Goal: Task Accomplishment & Management: Manage account settings

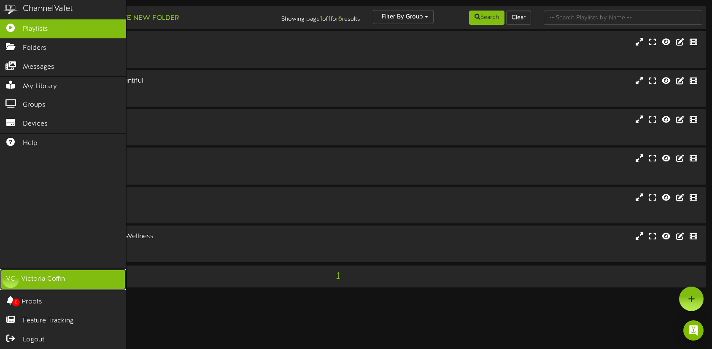
click at [35, 279] on div "[PERSON_NAME]" at bounding box center [43, 279] width 44 height 10
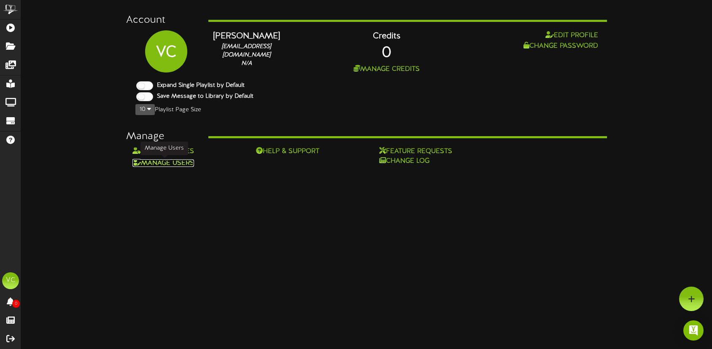
click at [168, 162] on link "Manage Users" at bounding box center [163, 163] width 62 height 8
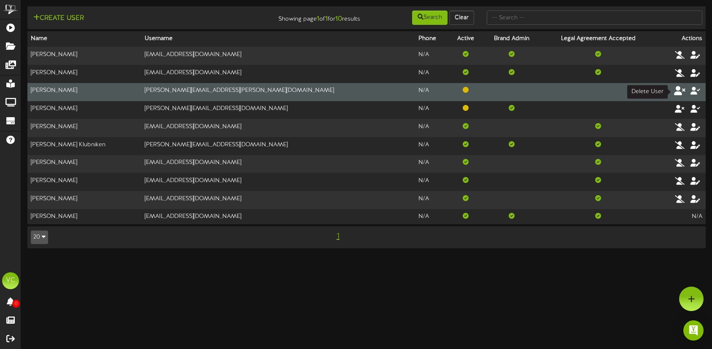
click at [679, 89] on icon at bounding box center [680, 90] width 12 height 9
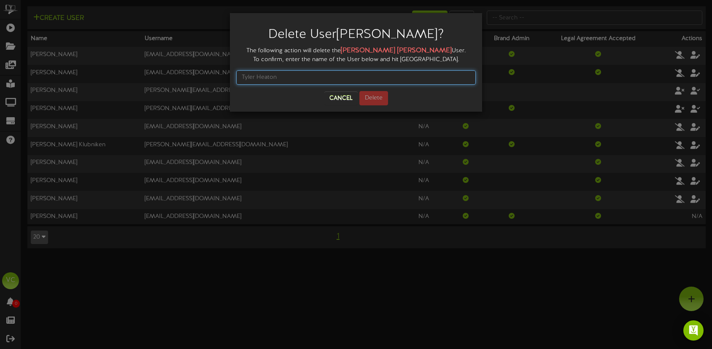
click at [339, 80] on input "text" at bounding box center [355, 77] width 239 height 14
type input "[PERSON_NAME]"
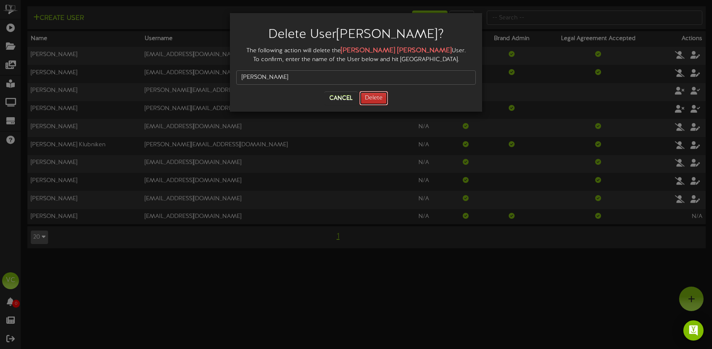
click at [373, 103] on button "Delete" at bounding box center [373, 98] width 29 height 14
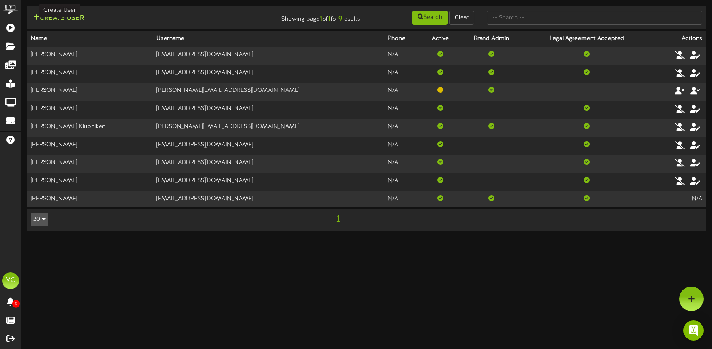
click at [60, 17] on button "Create User" at bounding box center [59, 18] width 56 height 11
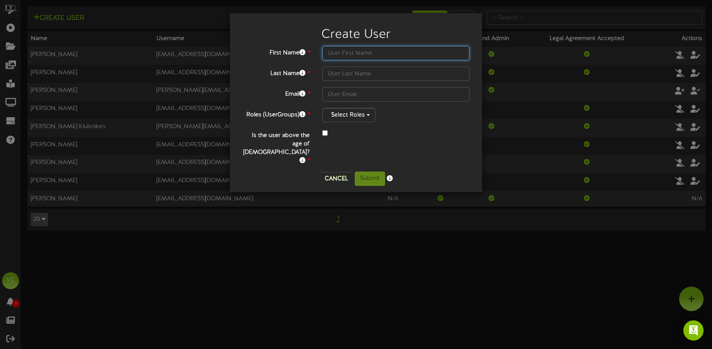
click at [347, 50] on input "text" at bounding box center [395, 53] width 147 height 14
type input "Dakotah"
type input "[PERSON_NAME]"
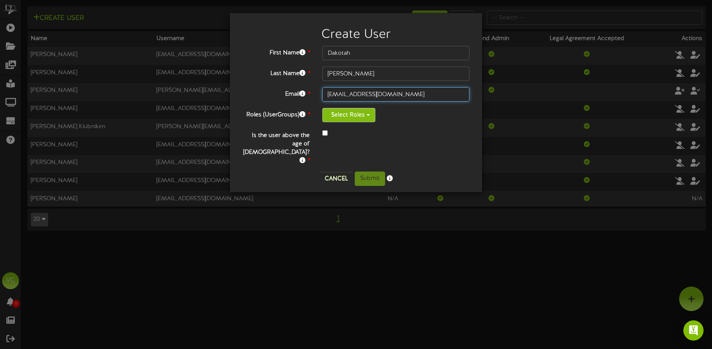
type input "[EMAIL_ADDRESS][DOMAIN_NAME]"
click at [365, 114] on button "Select Roles" at bounding box center [348, 115] width 53 height 14
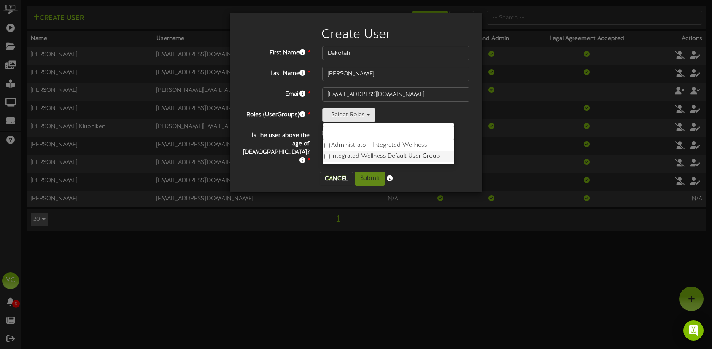
click at [368, 154] on label "Integrated Wellness Default User Group" at bounding box center [389, 156] width 132 height 11
click at [471, 172] on div "Cancel Submit" at bounding box center [355, 179] width 239 height 14
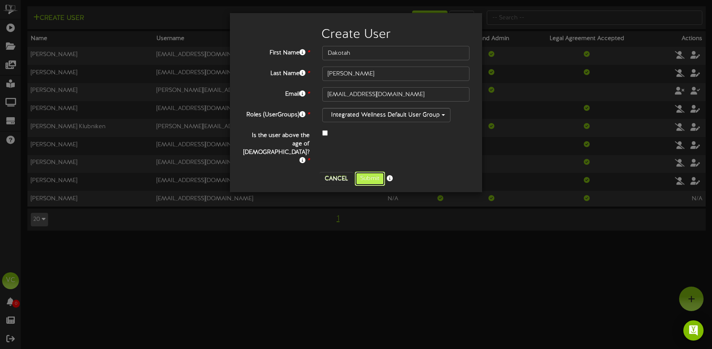
drag, startPoint x: 363, startPoint y: 156, endPoint x: 363, endPoint y: 160, distance: 4.2
click at [363, 172] on button "Submit" at bounding box center [370, 179] width 30 height 14
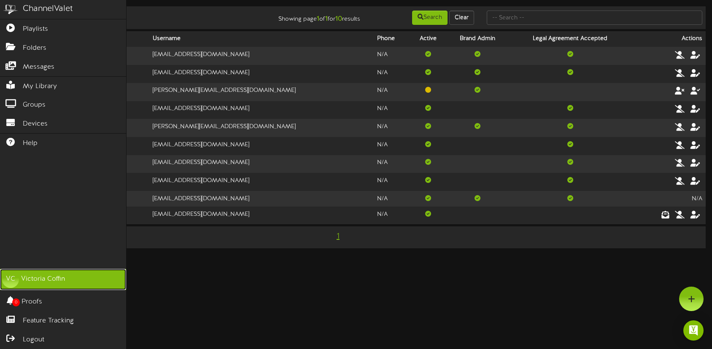
click at [15, 279] on div "VC" at bounding box center [10, 279] width 17 height 17
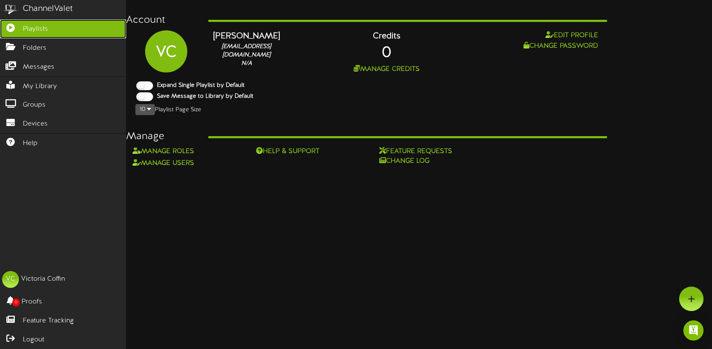
click at [48, 29] on link "Playlists" at bounding box center [63, 28] width 126 height 19
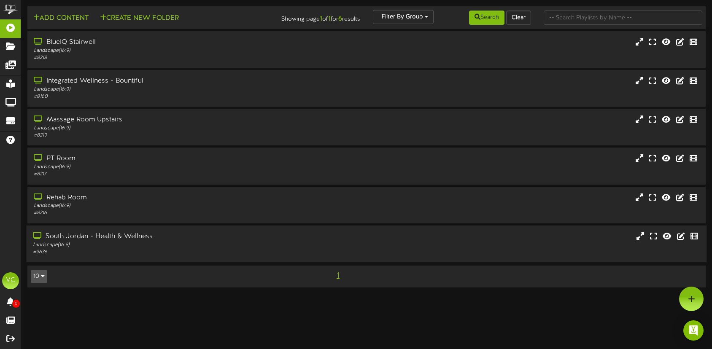
click at [79, 237] on div "South Jordan - Health & Wellness" at bounding box center [168, 237] width 271 height 10
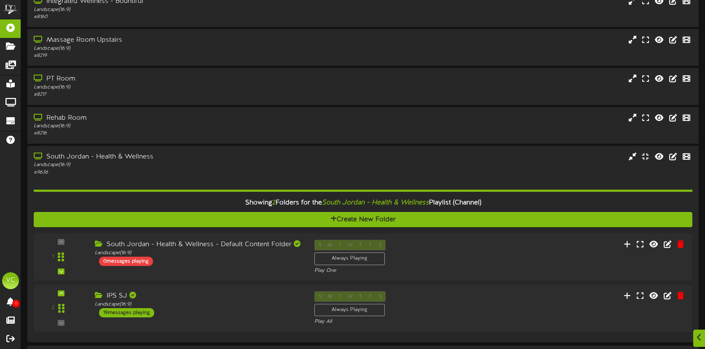
scroll to position [107, 0]
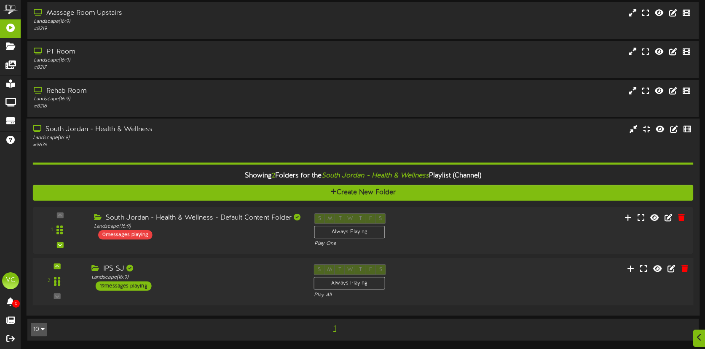
click at [113, 269] on div "IPS SJ" at bounding box center [196, 269] width 210 height 10
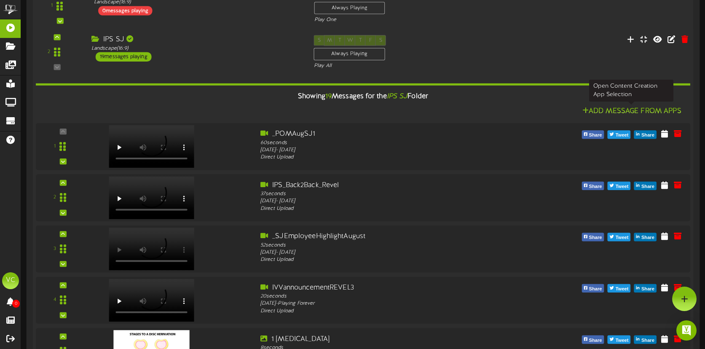
scroll to position [329, 0]
click at [630, 40] on icon at bounding box center [630, 39] width 9 height 9
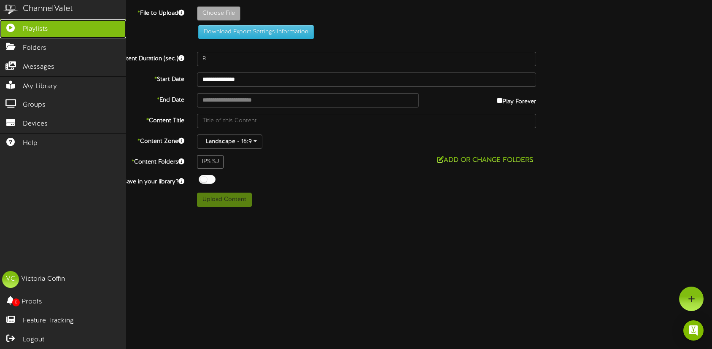
click at [31, 26] on span "Playlists" at bounding box center [35, 29] width 25 height 10
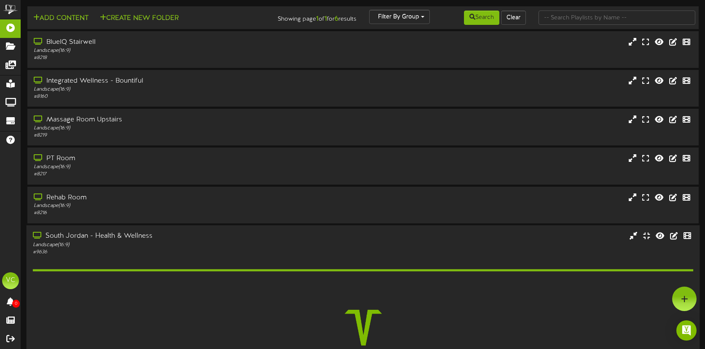
click at [78, 232] on div "South Jordan - Health & Wellness" at bounding box center [167, 236] width 268 height 10
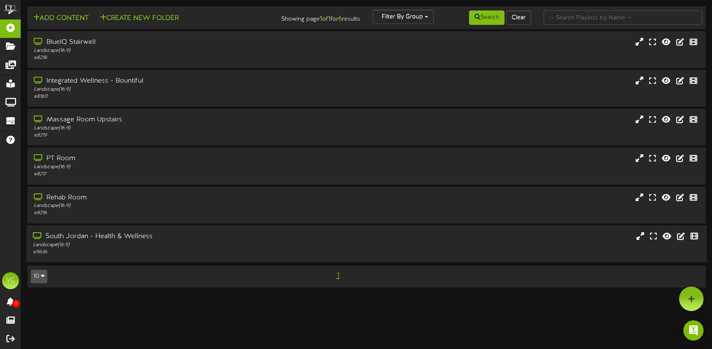
click at [75, 236] on div "South Jordan - Health & Wellness" at bounding box center [168, 237] width 271 height 10
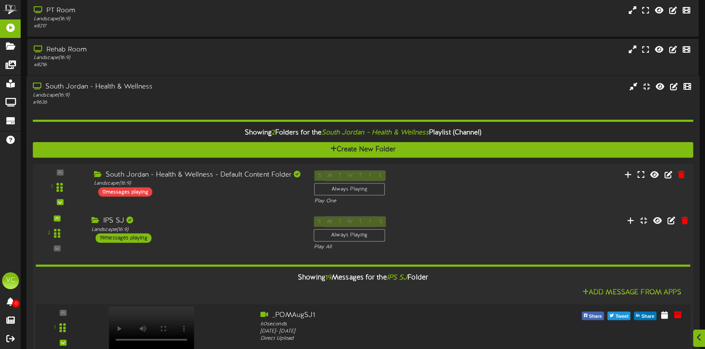
click at [113, 237] on div "19 messages playing" at bounding box center [124, 237] width 56 height 9
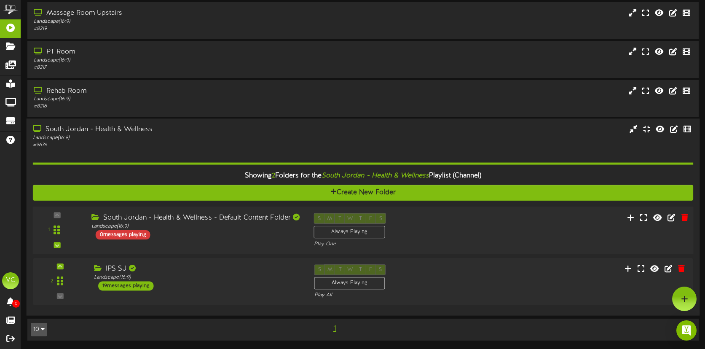
scroll to position [107, 0]
click at [122, 286] on div "19 messages playing" at bounding box center [124, 285] width 56 height 9
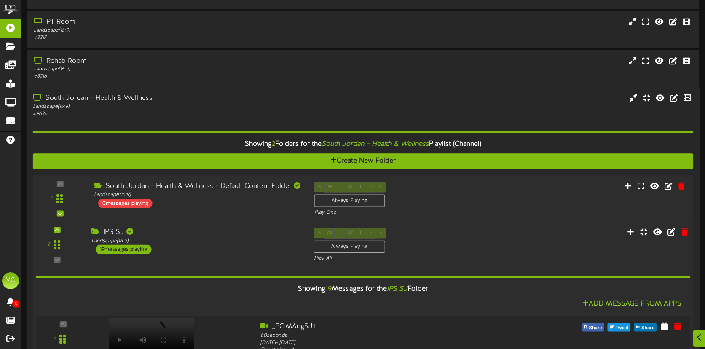
scroll to position [137, 0]
